Goal: Check status: Check status

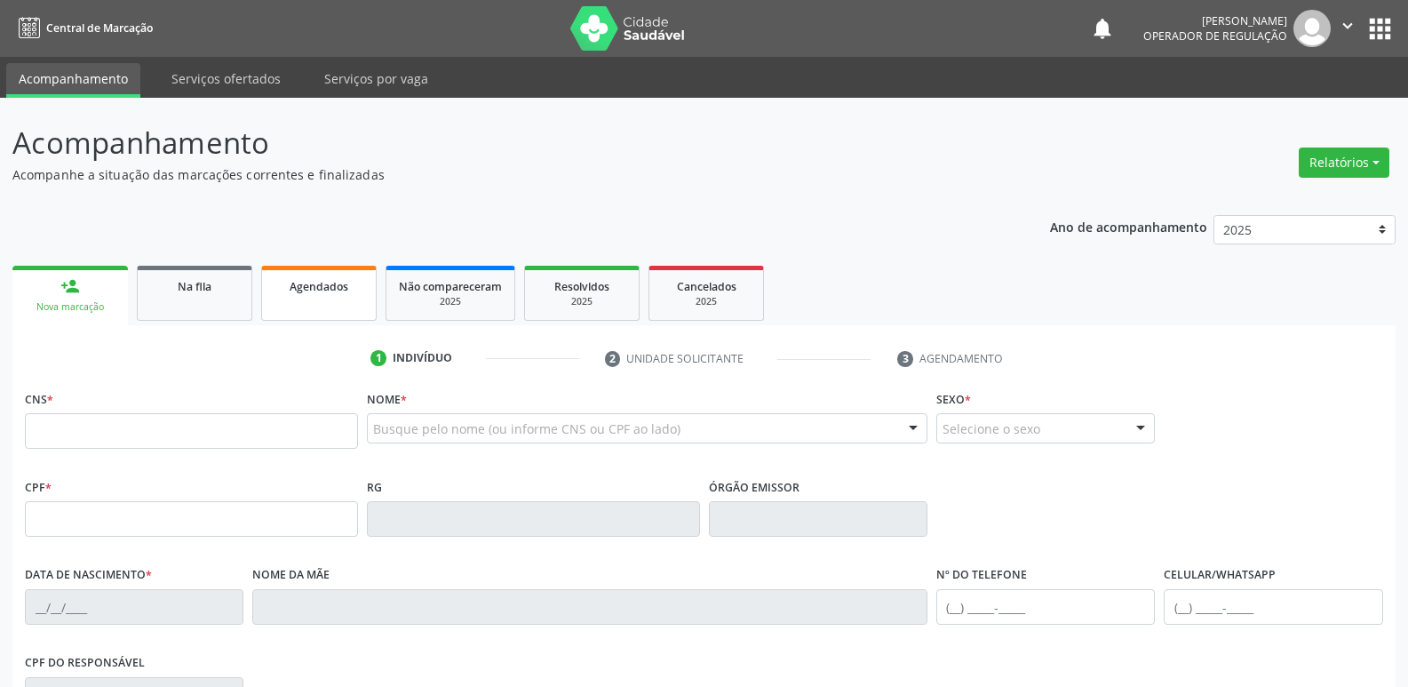
click at [302, 287] on span "Agendados" at bounding box center [319, 286] width 59 height 15
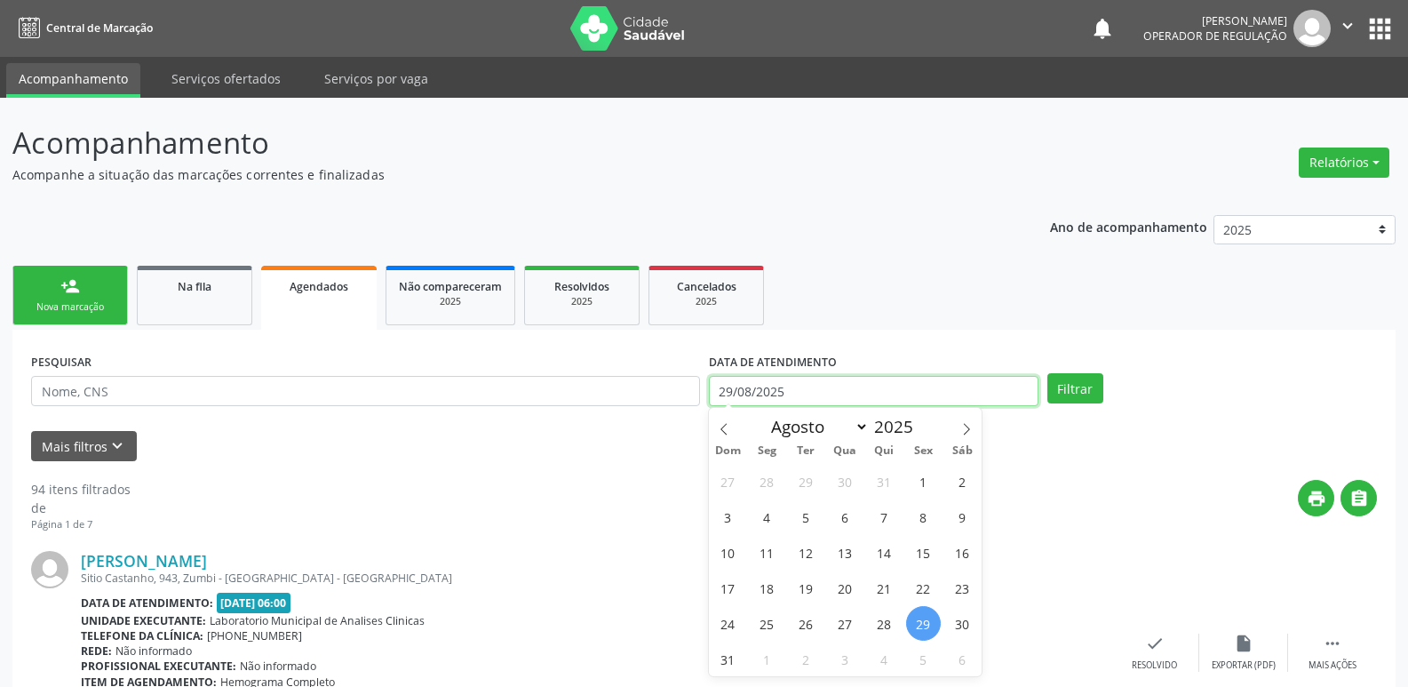
drag, startPoint x: 731, startPoint y: 387, endPoint x: 806, endPoint y: 401, distance: 75.8
click at [731, 386] on input "29/08/2025" at bounding box center [874, 391] width 330 height 30
click at [960, 622] on span "30" at bounding box center [962, 623] width 35 height 35
type input "[DATE]"
click at [960, 622] on span "30" at bounding box center [962, 623] width 35 height 35
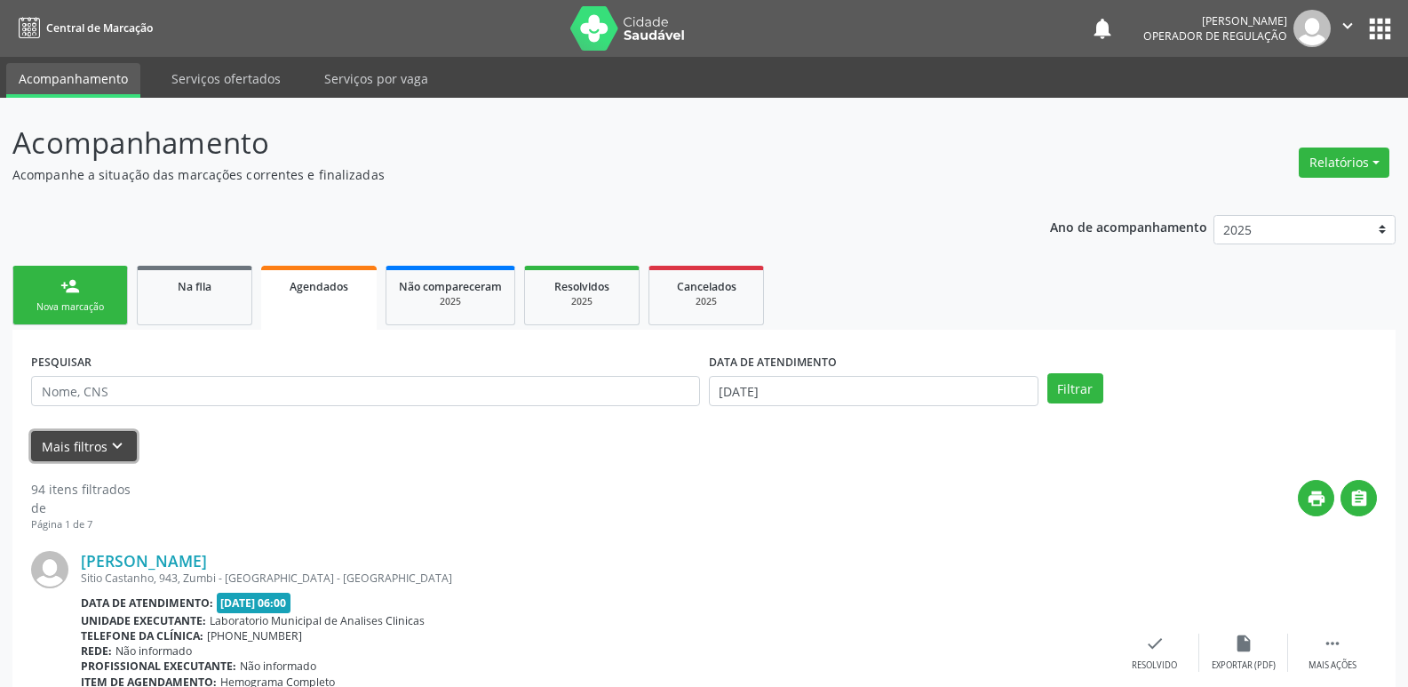
drag, startPoint x: 124, startPoint y: 444, endPoint x: 270, endPoint y: 498, distance: 155.4
click at [124, 443] on icon "keyboard_arrow_down" at bounding box center [117, 446] width 20 height 20
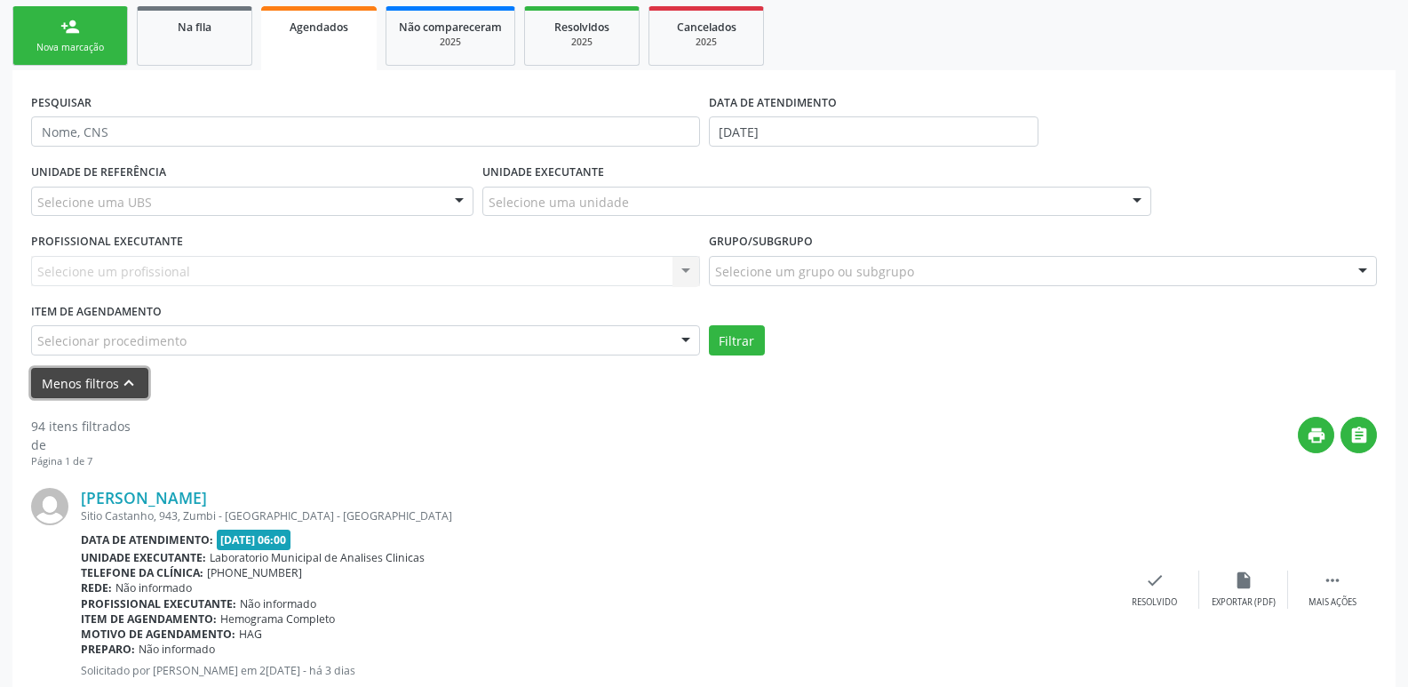
scroll to position [266, 0]
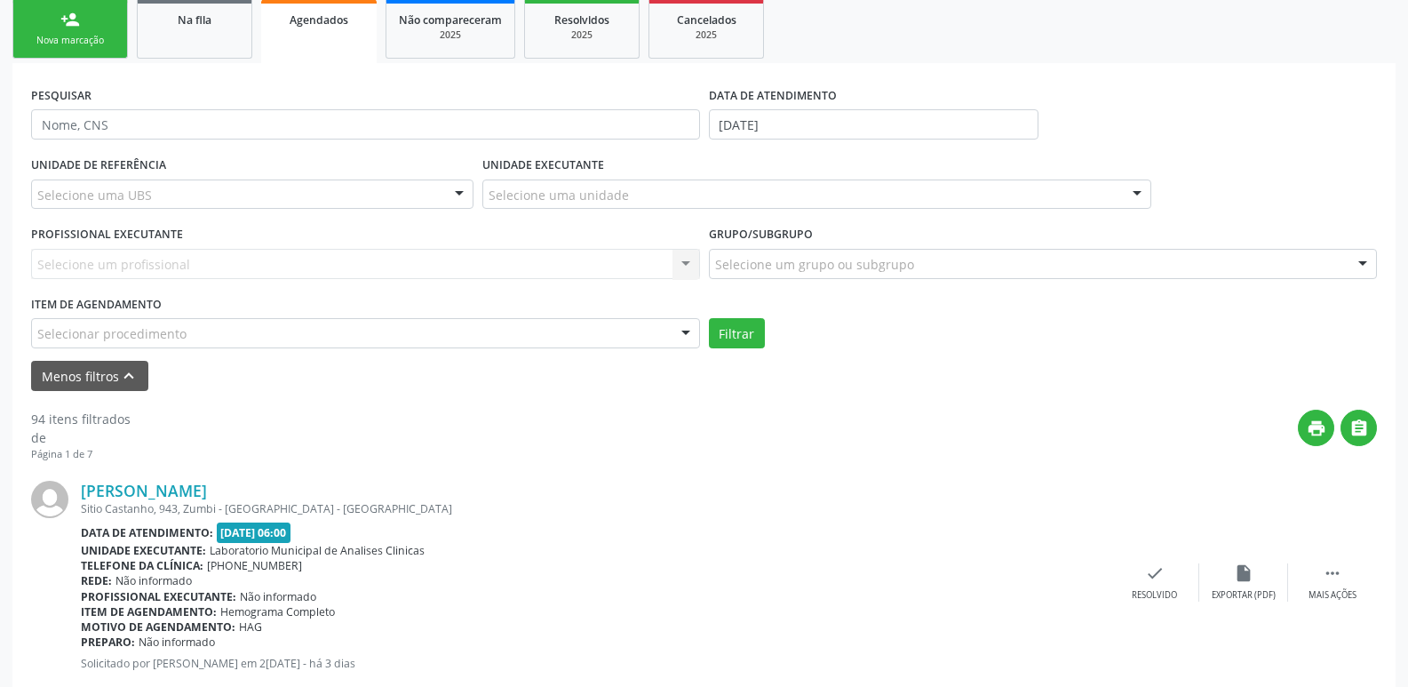
click at [298, 326] on div "Selecionar procedimento" at bounding box center [365, 333] width 669 height 30
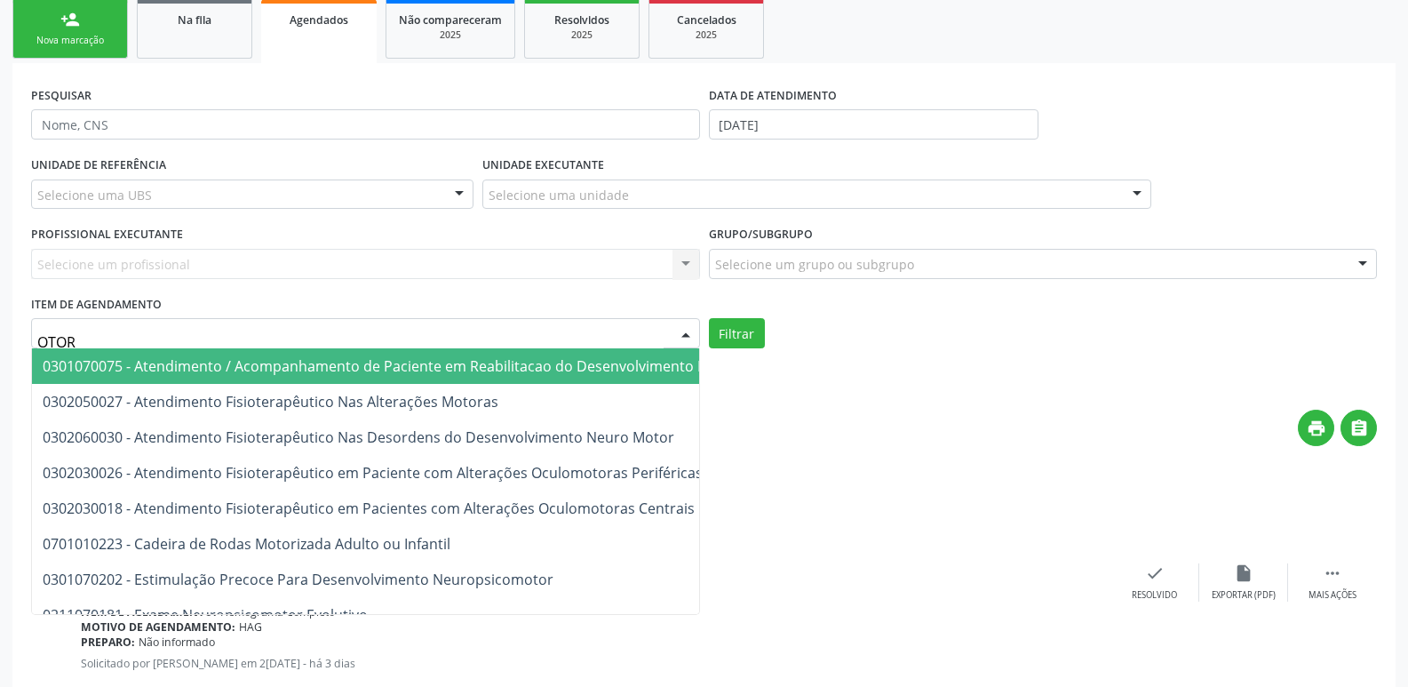
type input "OTORR"
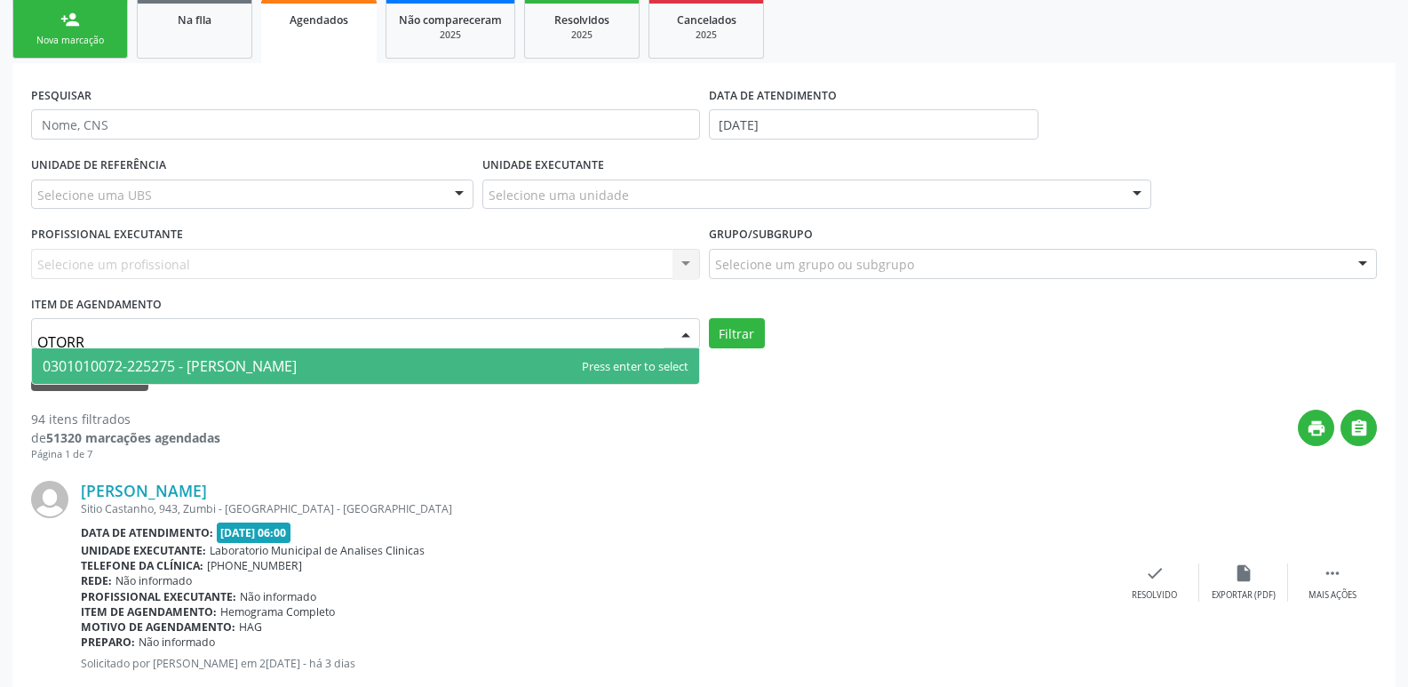
click at [297, 364] on span "0301010072-225275 - [PERSON_NAME]" at bounding box center [170, 366] width 254 height 20
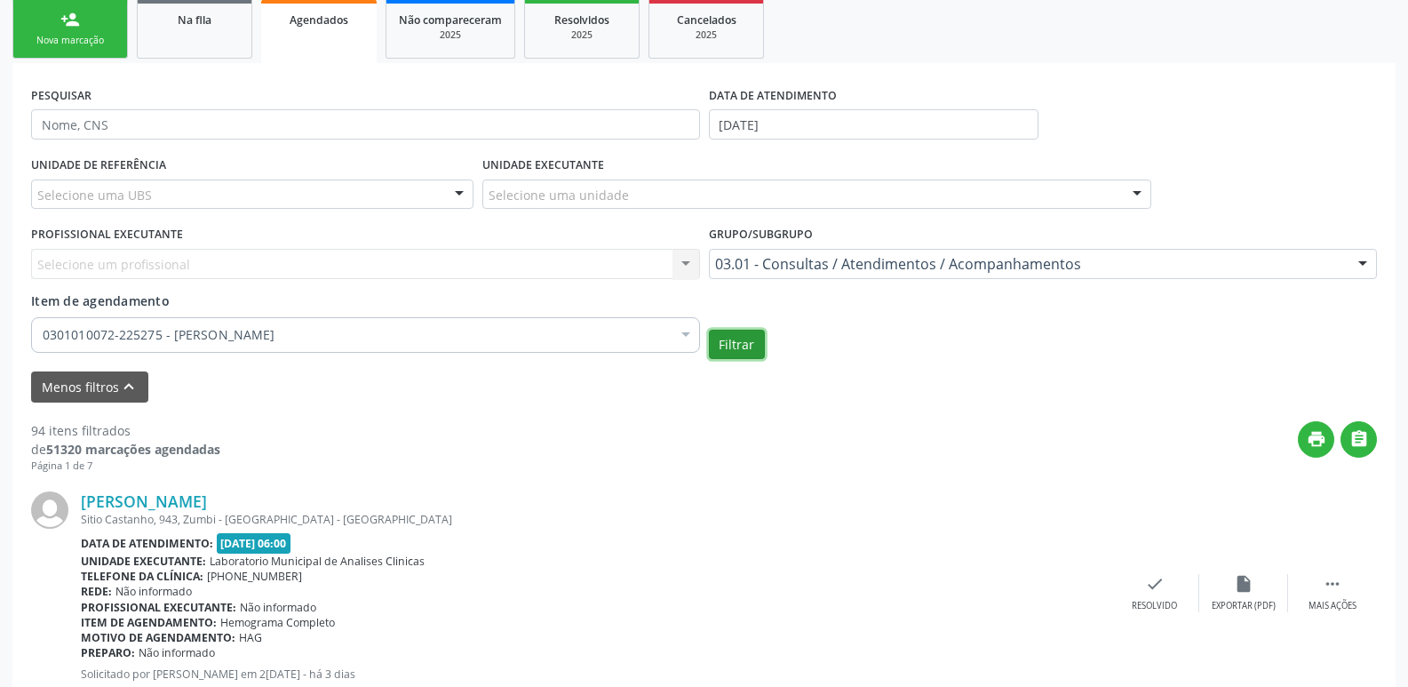
click at [735, 345] on button "Filtrar" at bounding box center [737, 345] width 56 height 30
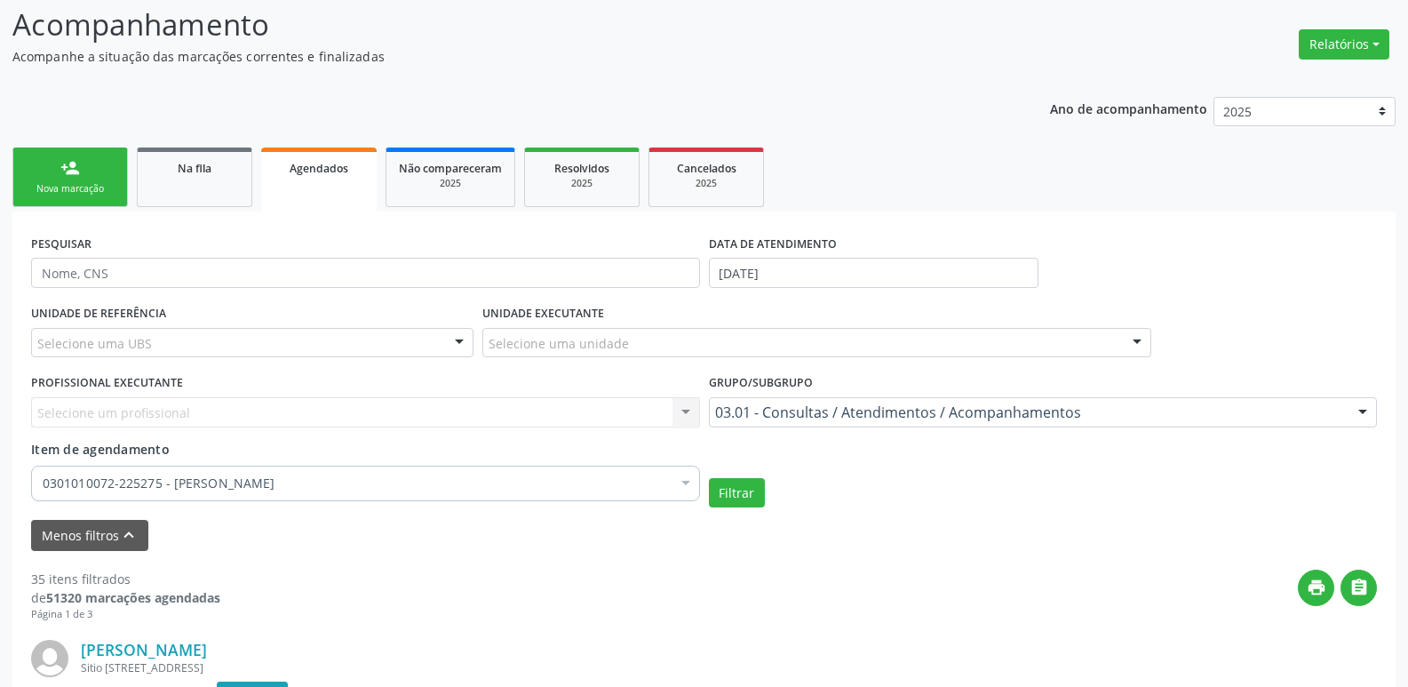
scroll to position [0, 0]
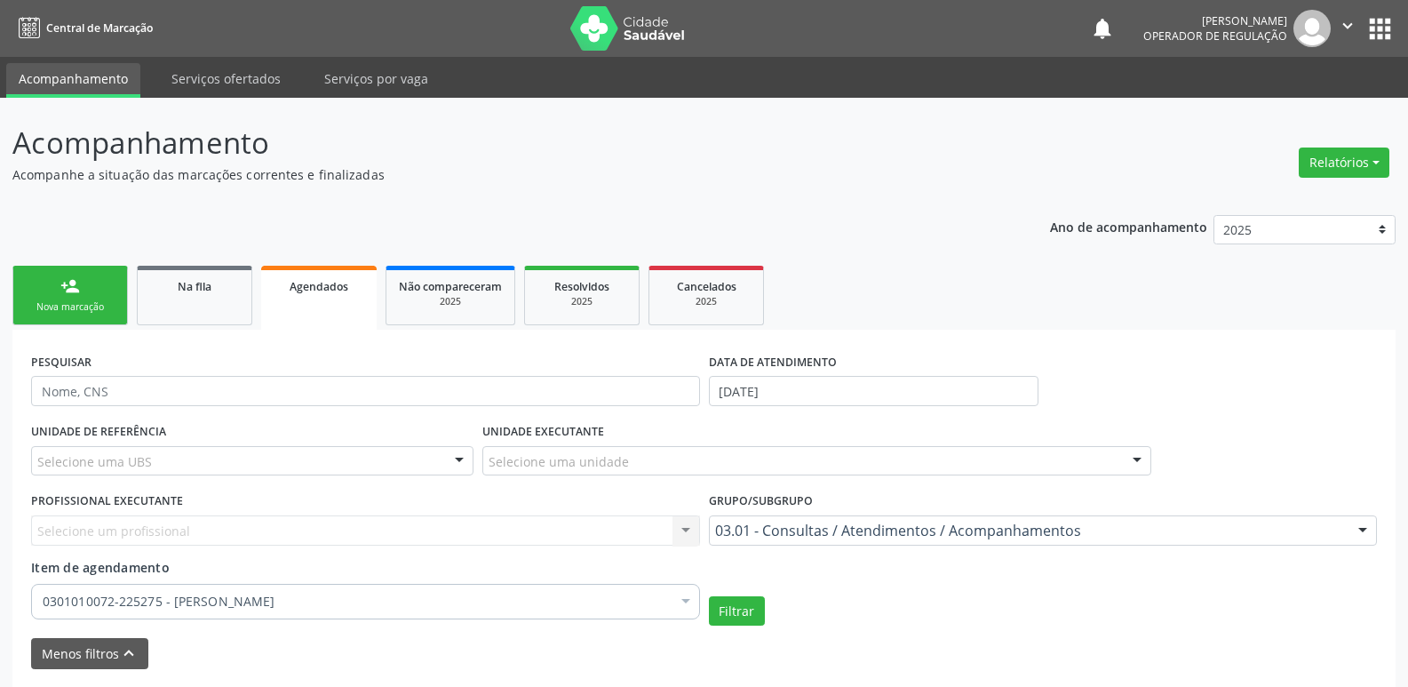
click at [1373, 39] on button "apps" at bounding box center [1379, 28] width 31 height 31
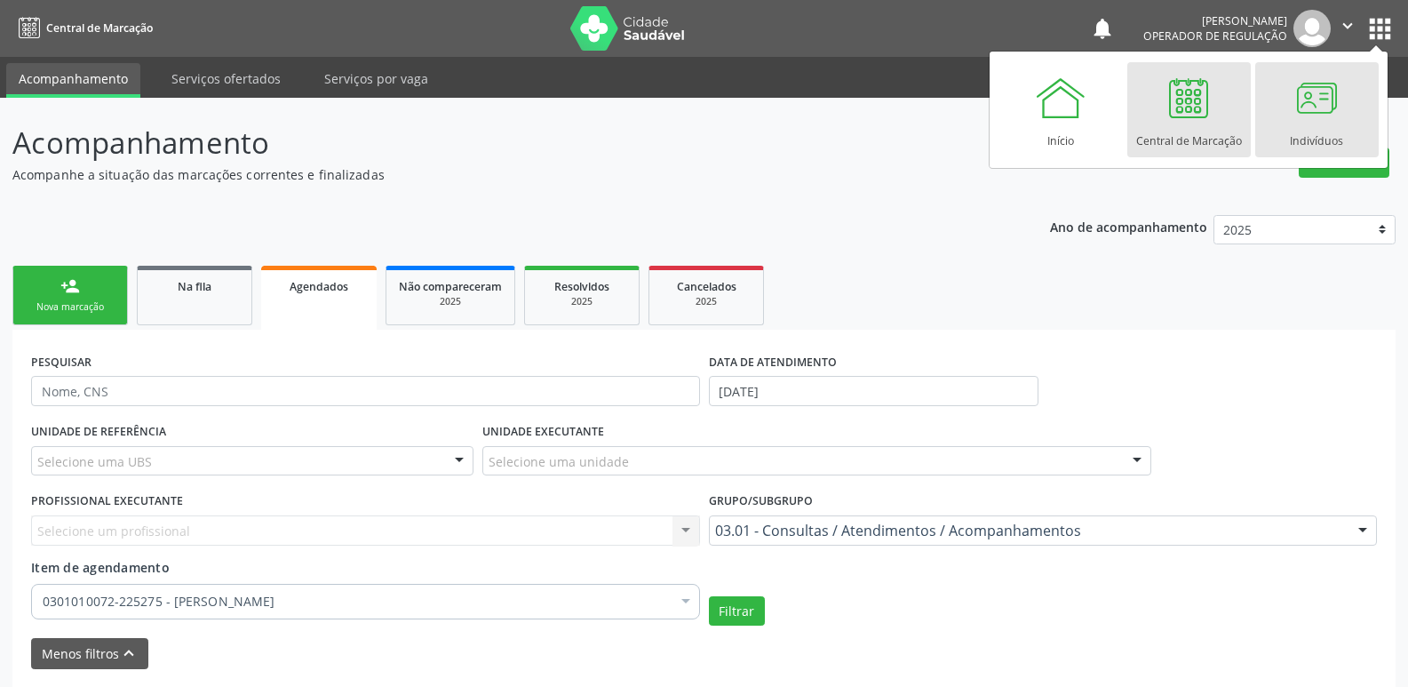
click at [1344, 113] on link "Indivíduos" at bounding box center [1316, 109] width 123 height 95
